Goal: Find specific page/section: Find specific page/section

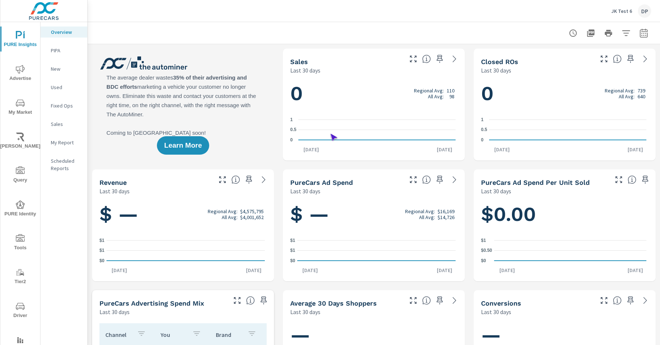
click at [19, 311] on span "Driver" at bounding box center [20, 311] width 35 height 18
